Goal: Download file/media

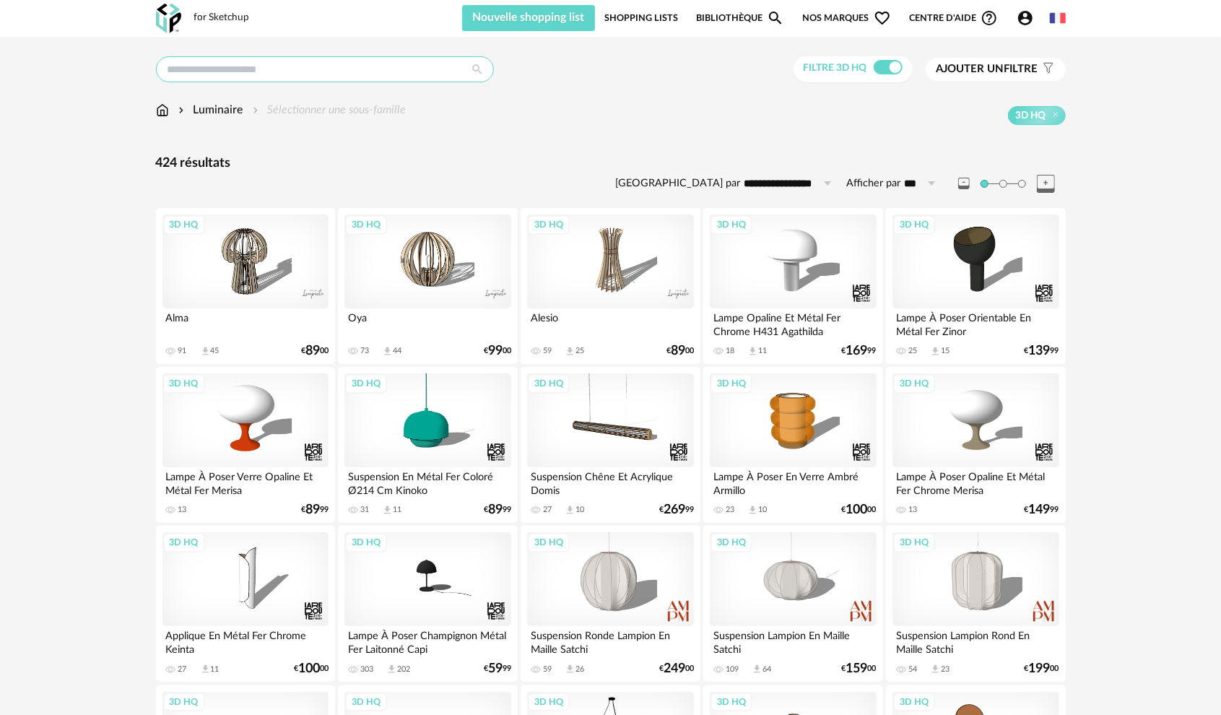
click at [332, 77] on input "text" at bounding box center [325, 69] width 338 height 26
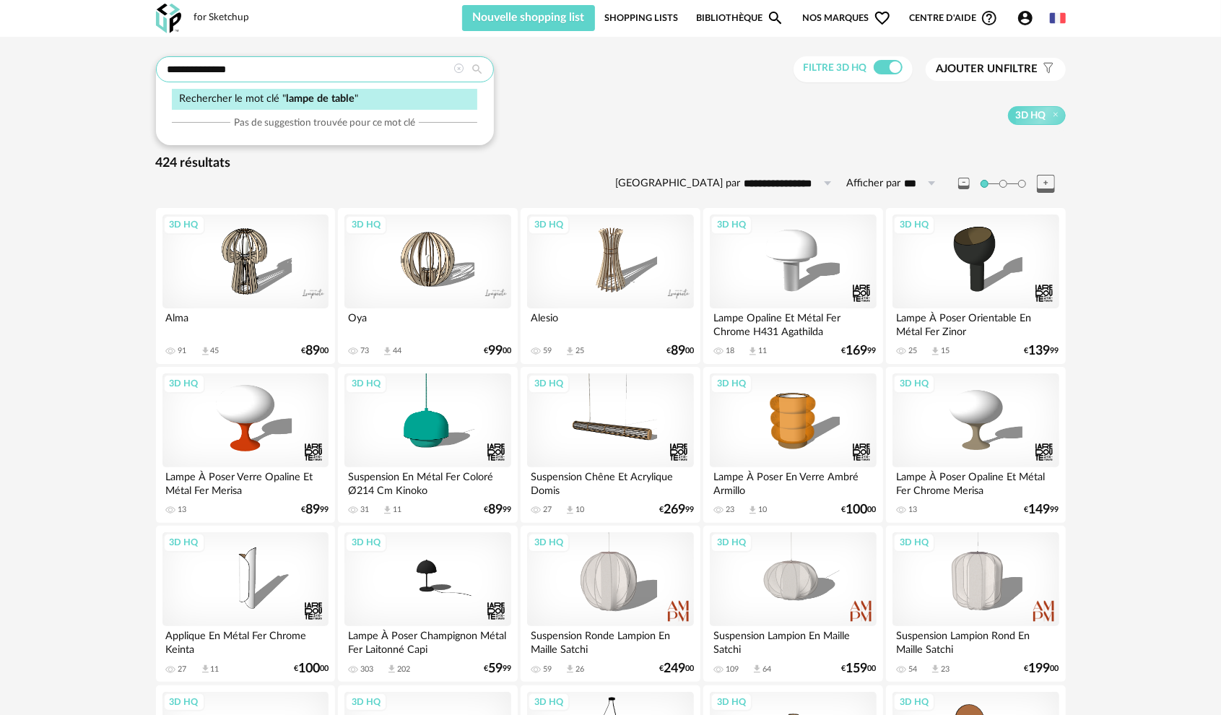
type input "**********"
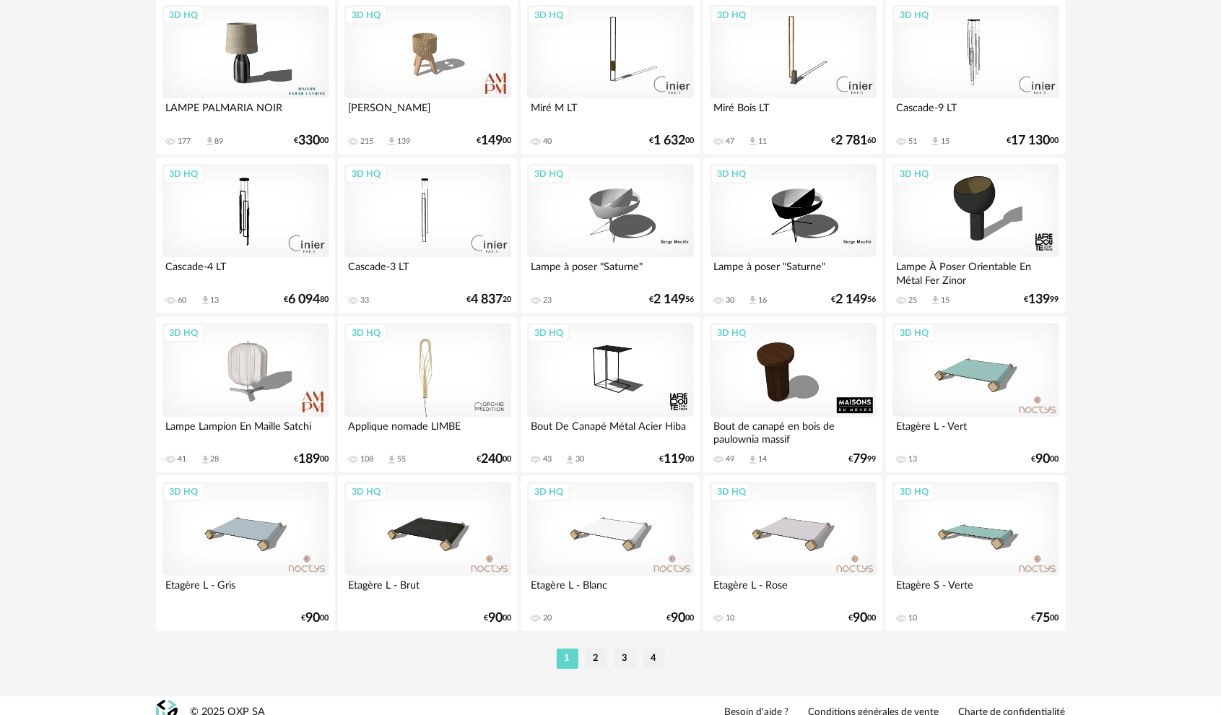
scroll to position [2764, 0]
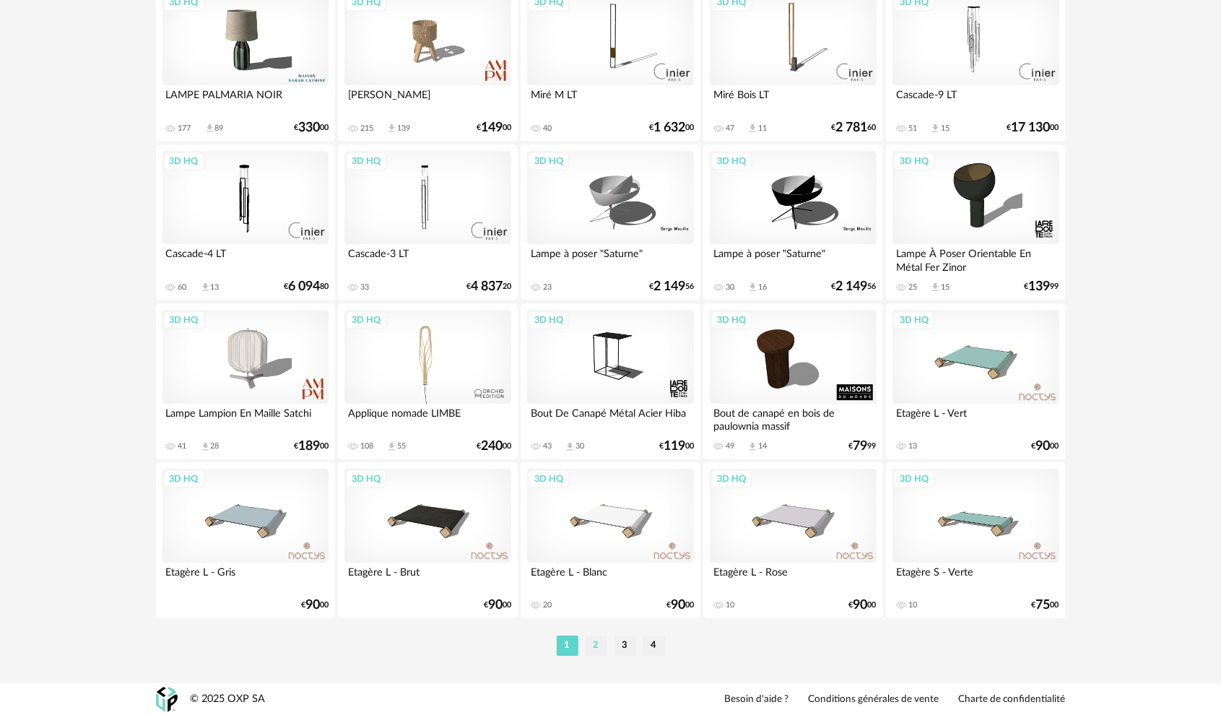
click at [596, 647] on li "2" at bounding box center [596, 645] width 22 height 20
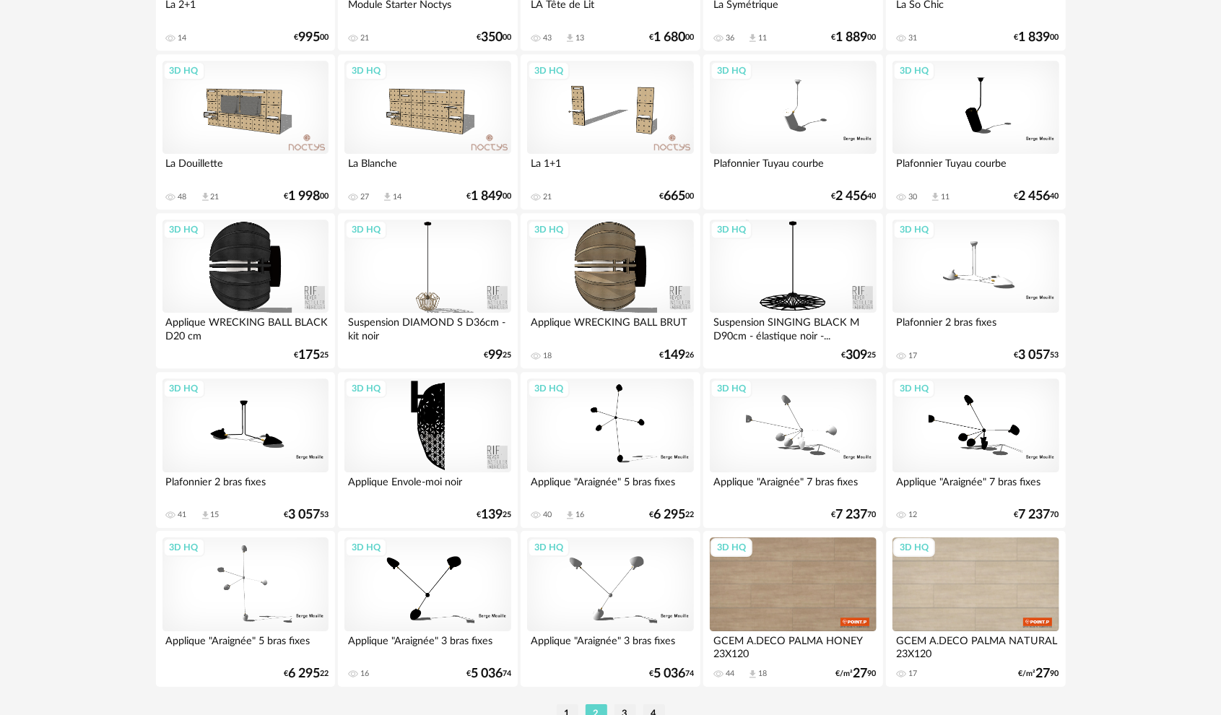
scroll to position [2764, 0]
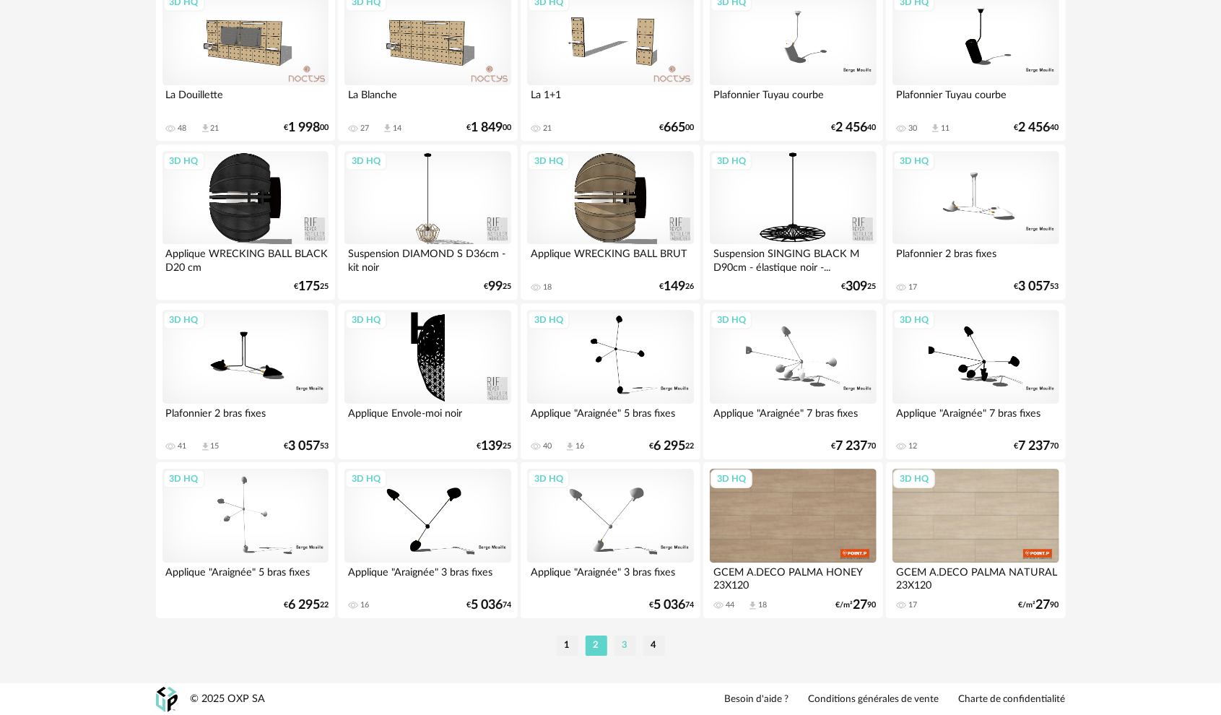
click at [627, 645] on li "3" at bounding box center [625, 645] width 22 height 20
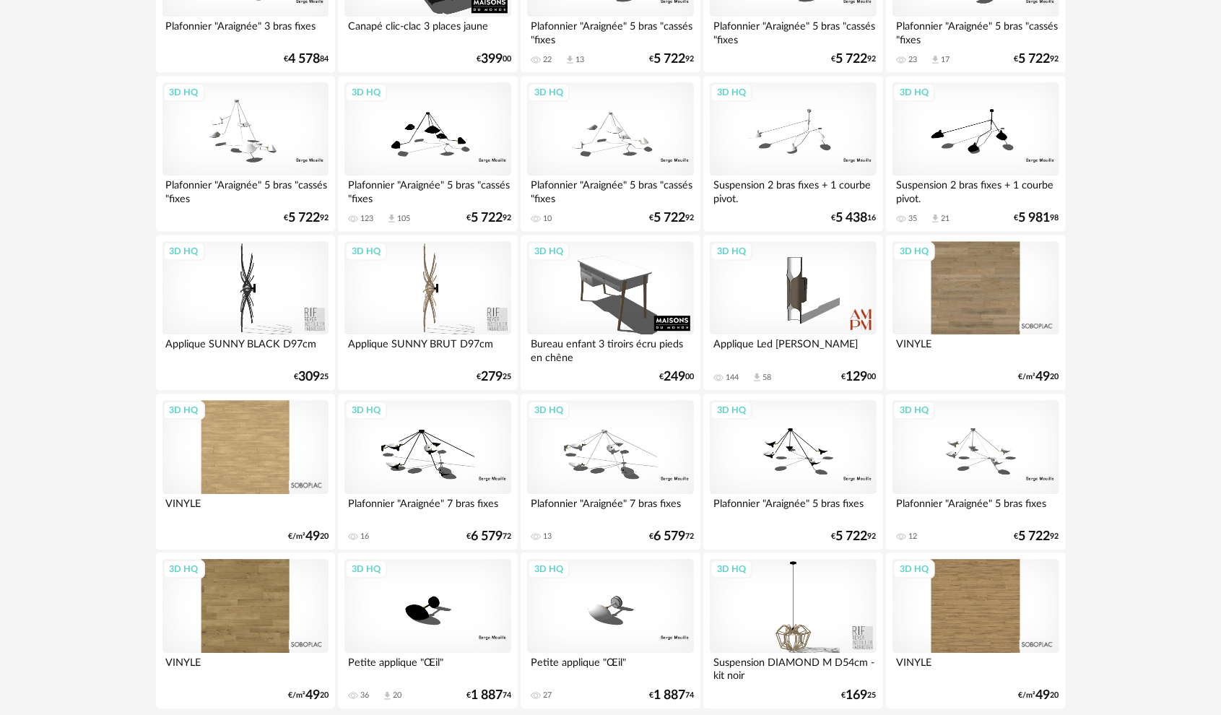
scroll to position [2764, 0]
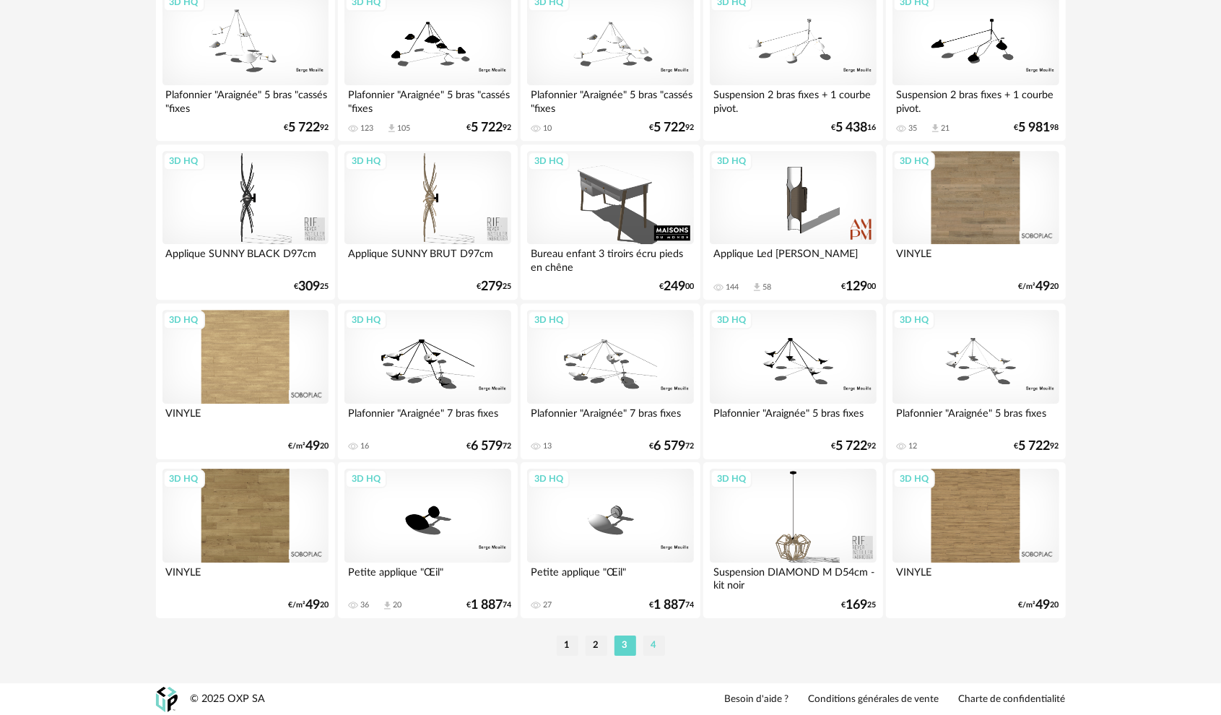
click at [658, 649] on li "4" at bounding box center [654, 645] width 22 height 20
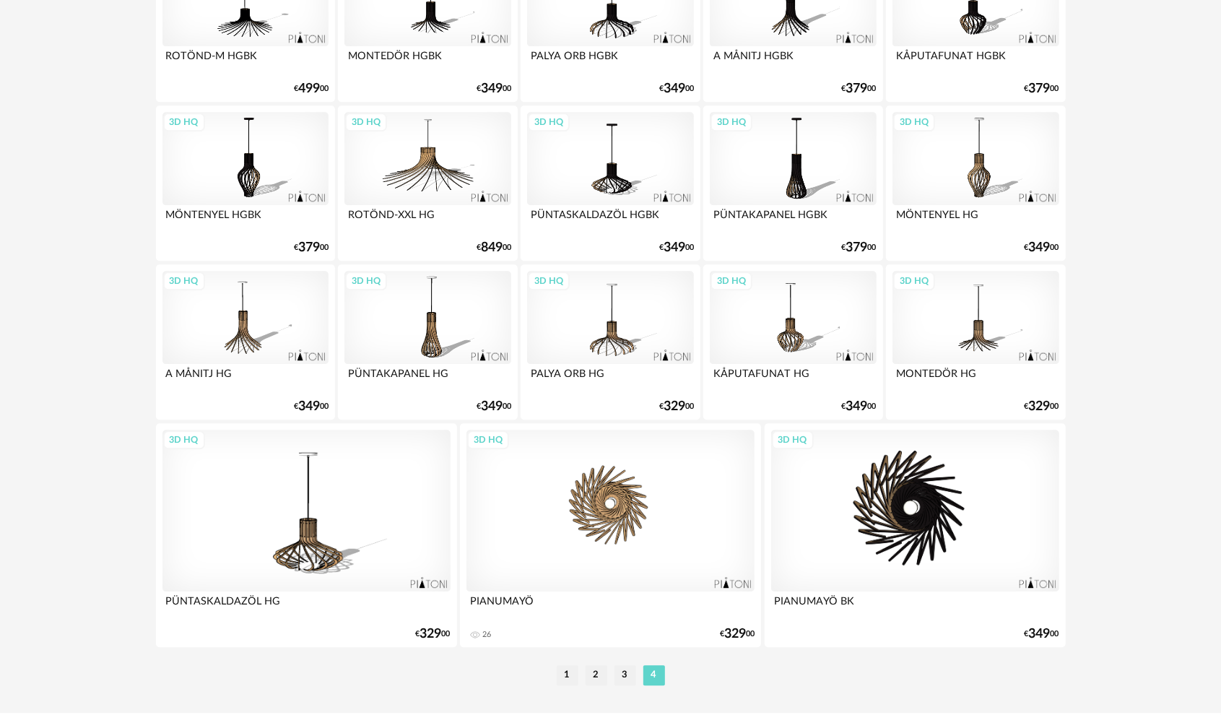
scroll to position [2357, 0]
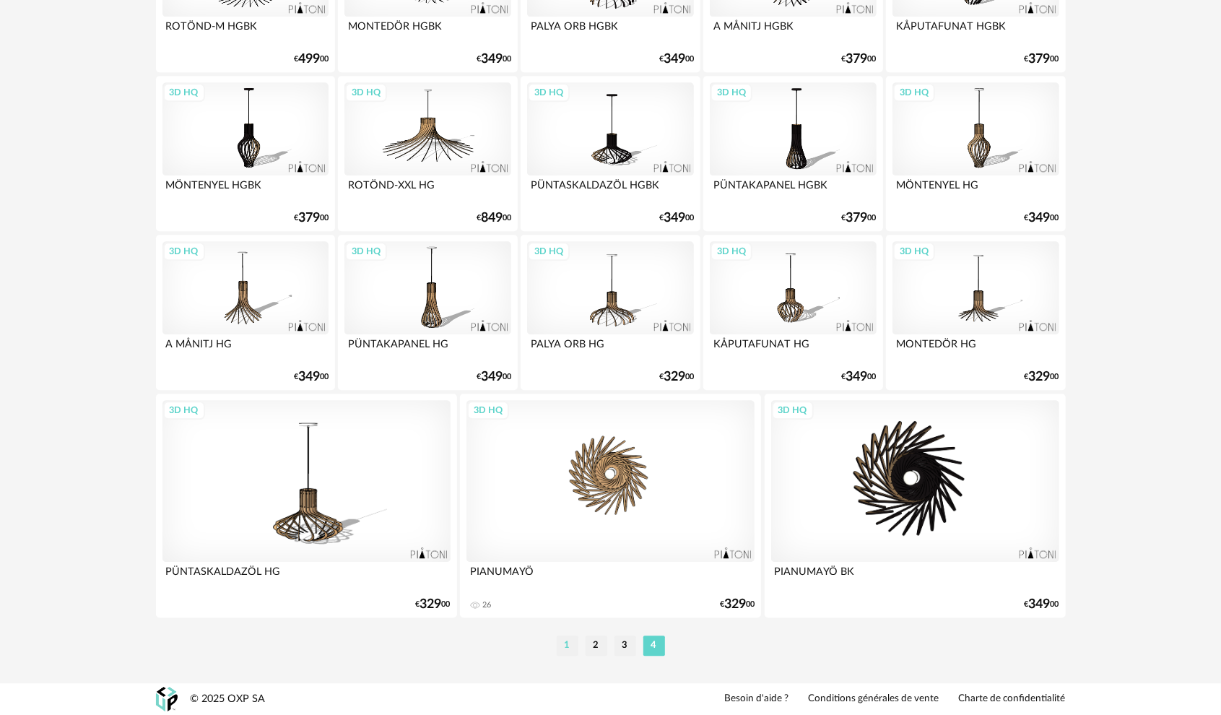
click at [567, 648] on li "1" at bounding box center [568, 645] width 22 height 20
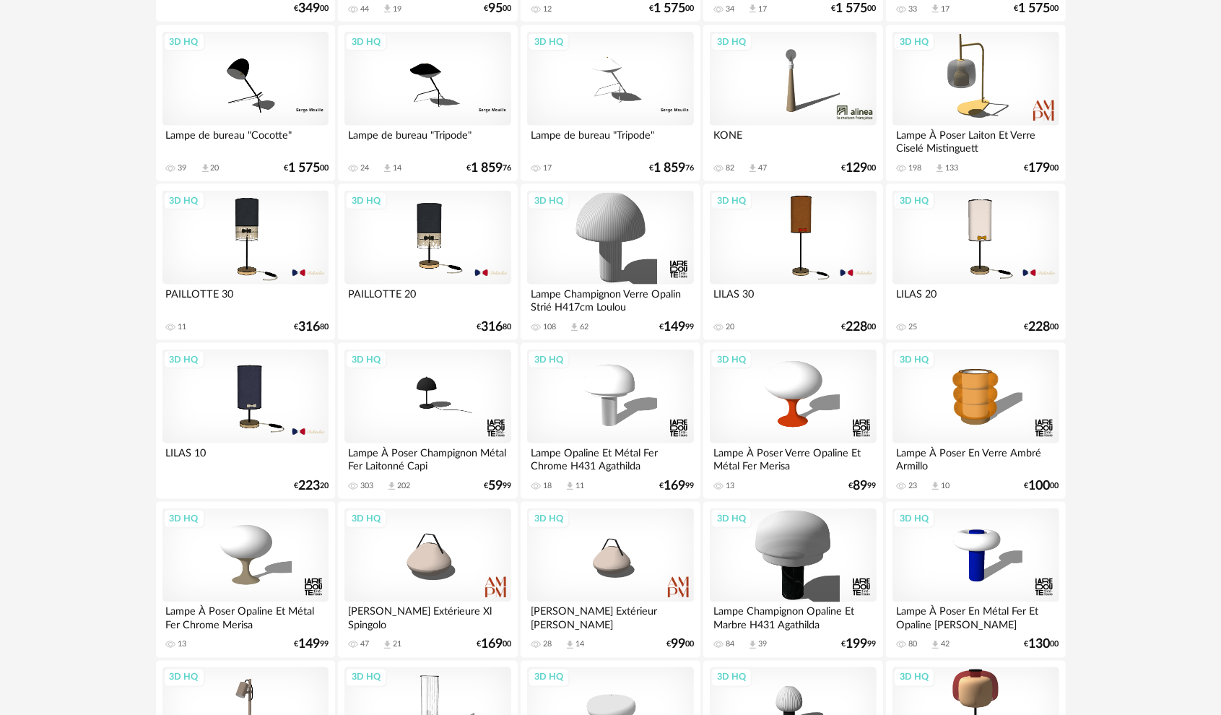
scroll to position [1299, 0]
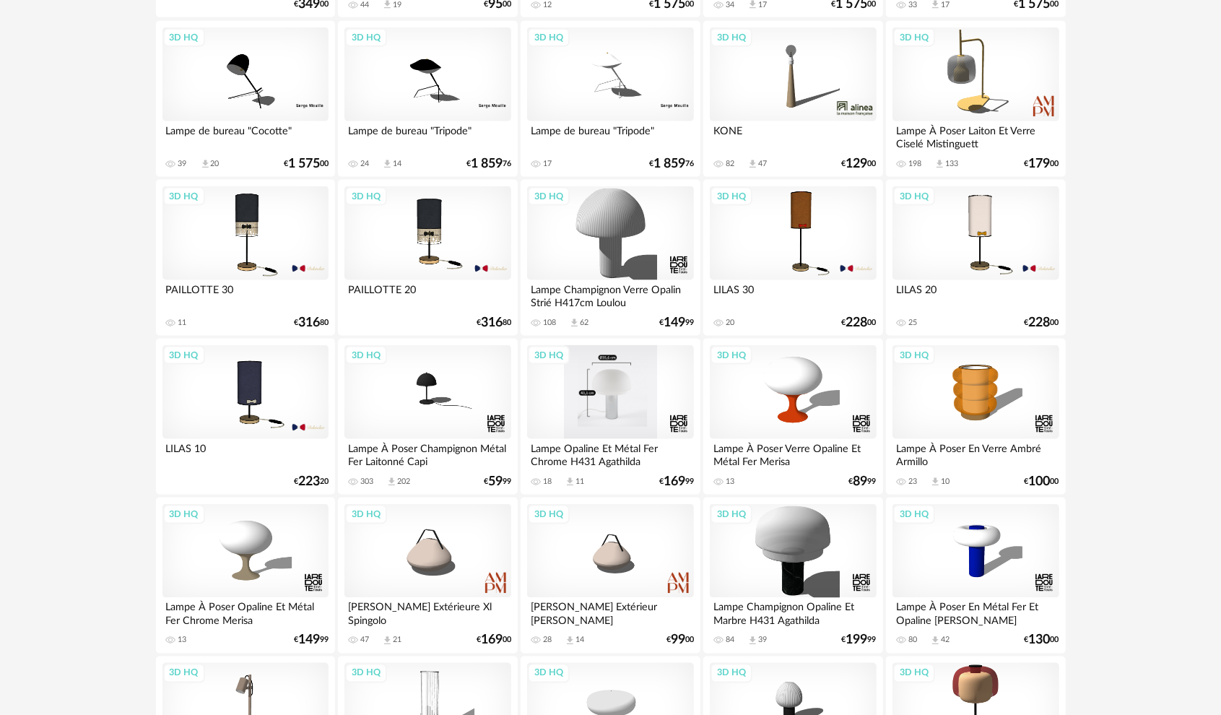
click at [624, 398] on div "3D HQ" at bounding box center [610, 392] width 166 height 94
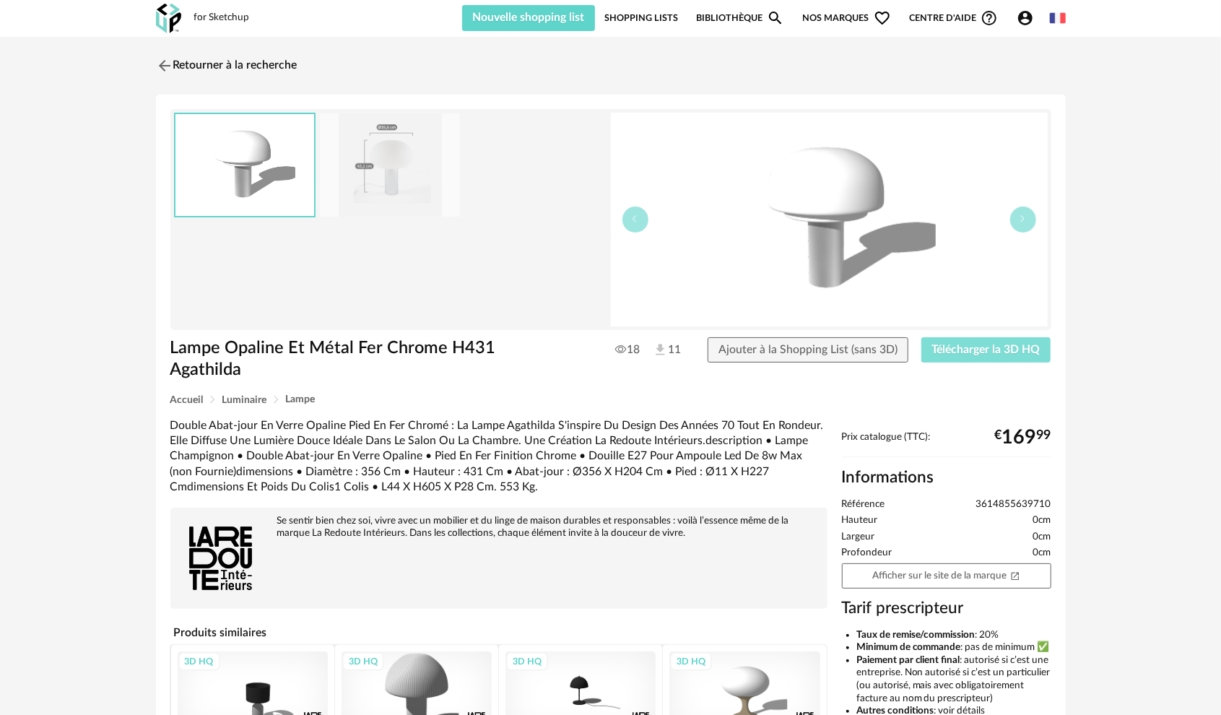
click at [1023, 344] on span "Télécharger la 3D HQ" at bounding box center [986, 350] width 108 height 12
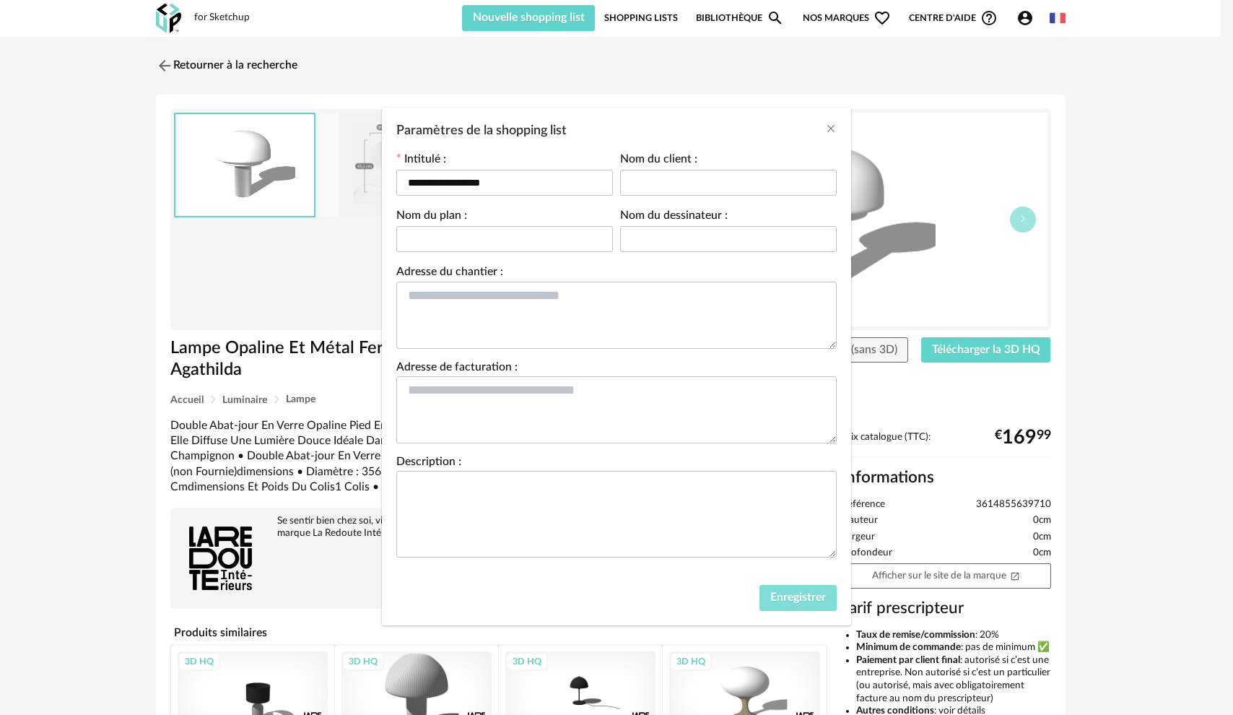
click at [789, 599] on span "Enregistrer" at bounding box center [798, 597] width 56 height 12
